Goal: Find specific page/section: Find specific page/section

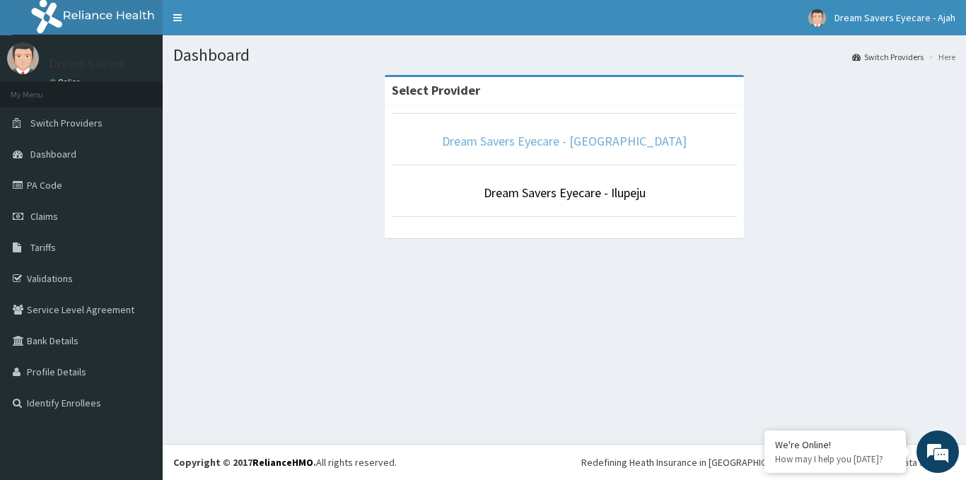
click at [561, 147] on link "Dream Savers Eyecare - [GEOGRAPHIC_DATA]" at bounding box center [564, 141] width 245 height 16
